Goal: Find specific page/section: Find specific page/section

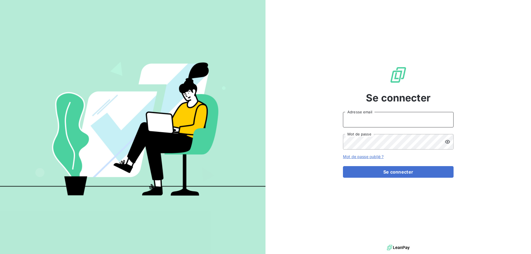
click at [363, 119] on input "Adresse email" at bounding box center [398, 119] width 111 height 15
click at [390, 117] on input "[EMAIL_ADDRESS][DOMAIN_NAME]" at bounding box center [398, 119] width 111 height 15
type input "[EMAIL_ADDRESS][DOMAIN_NAME]"
click at [446, 142] on icon at bounding box center [448, 142] width 6 height 6
click at [300, 166] on div "Se connecter [EMAIL_ADDRESS][DOMAIN_NAME] Adresse email Mot de passe Mot de pas…" at bounding box center [397, 122] width 265 height 244
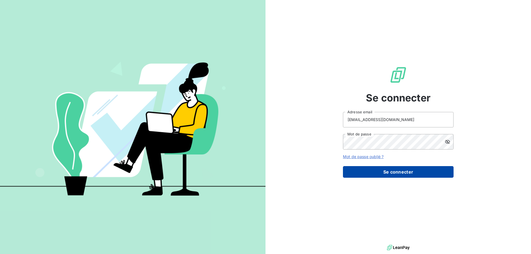
click at [403, 174] on button "Se connecter" at bounding box center [398, 172] width 111 height 12
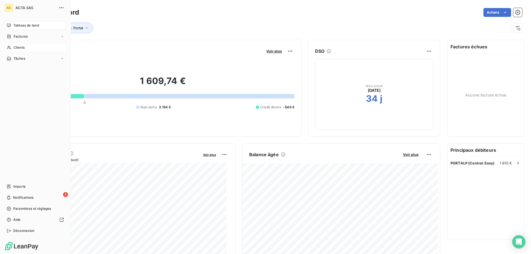
click at [21, 48] on span "Clients" at bounding box center [19, 47] width 11 height 5
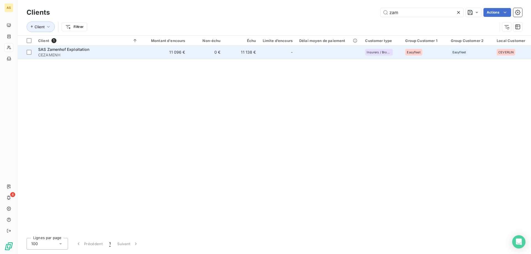
type input "zam"
click at [61, 49] on span "SAS Zamenhof Exploitation" at bounding box center [63, 49] width 51 height 5
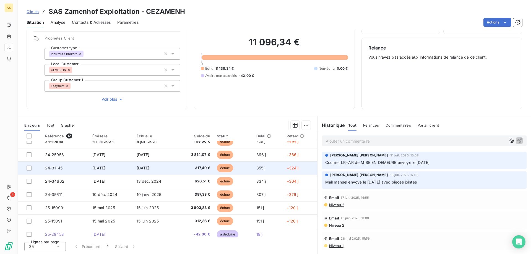
scroll to position [63, 0]
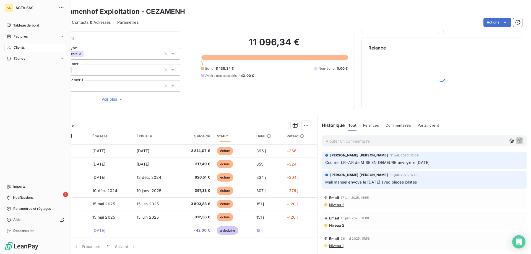
click at [13, 47] on div "Clients" at bounding box center [35, 47] width 62 height 9
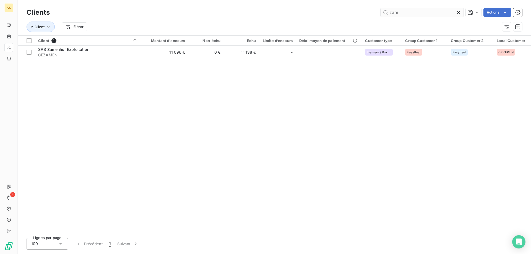
click at [396, 11] on input "zam" at bounding box center [421, 12] width 83 height 9
type input "z"
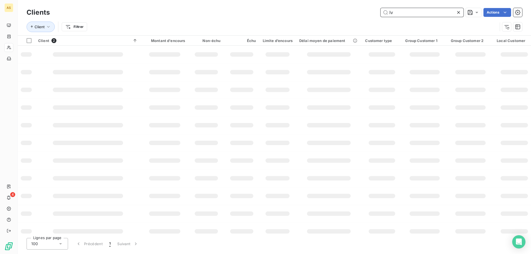
type input "l"
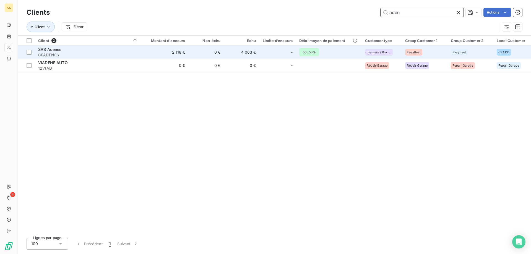
type input "aden"
click at [266, 49] on div "-" at bounding box center [278, 52] width 30 height 9
